Goal: Transaction & Acquisition: Book appointment/travel/reservation

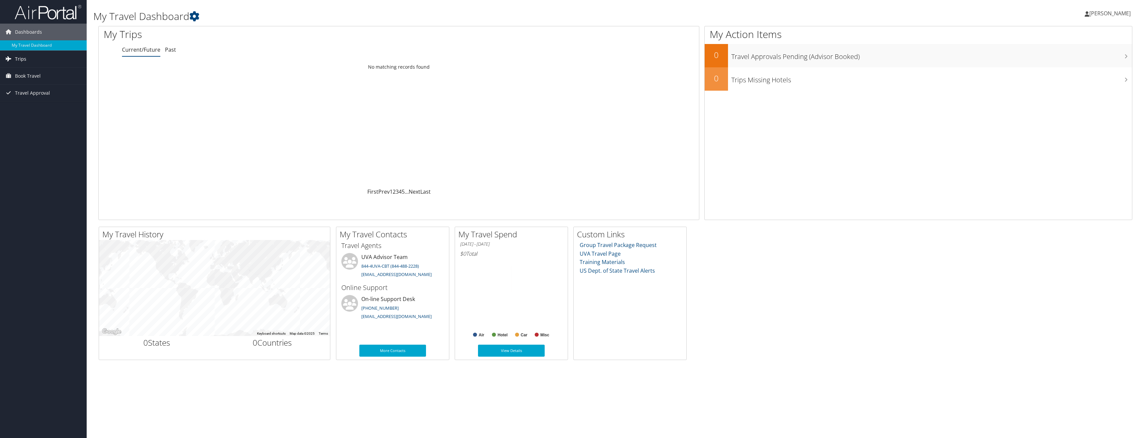
click at [38, 60] on link "Trips" at bounding box center [43, 59] width 87 height 17
click at [39, 105] on span "Book Travel" at bounding box center [28, 106] width 26 height 17
click at [34, 79] on span "Book Travel" at bounding box center [28, 76] width 26 height 17
click at [39, 109] on link "Book/Manage Online Trips" at bounding box center [43, 109] width 87 height 10
